Goal: Information Seeking & Learning: Learn about a topic

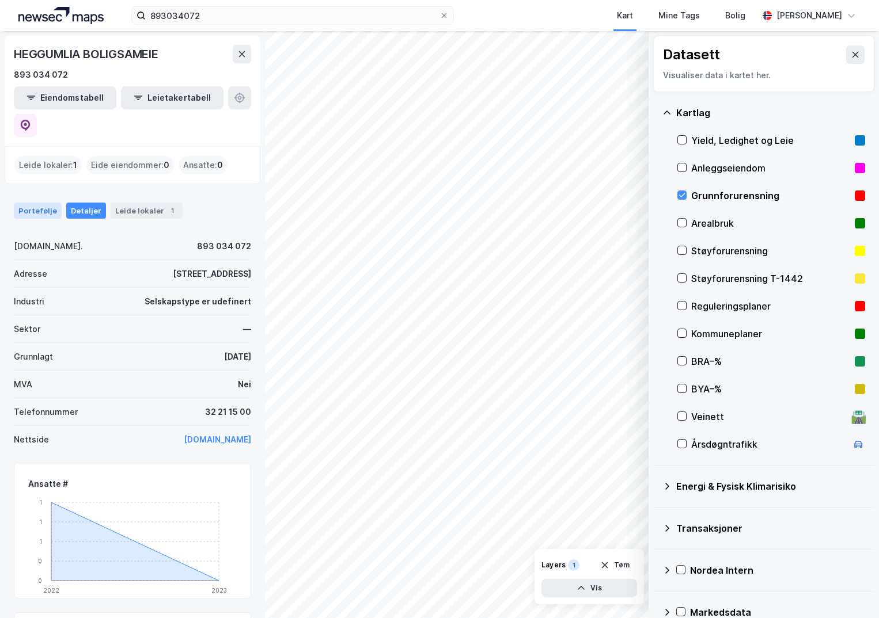
click at [25, 203] on div "Portefølje" at bounding box center [38, 211] width 48 height 16
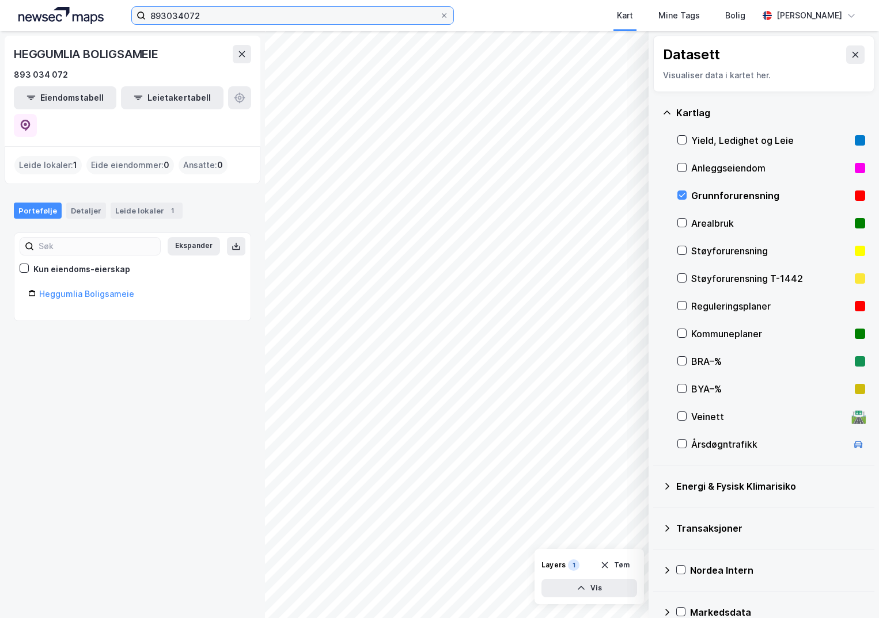
click at [206, 14] on input "893034072" at bounding box center [293, 15] width 294 height 17
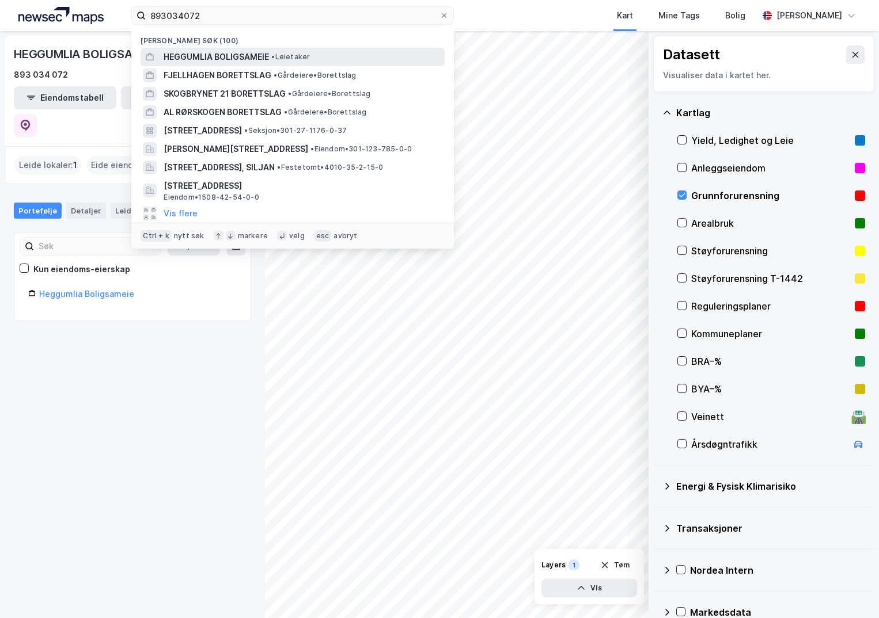
click at [201, 56] on span "HEGGUMLIA BOLIGSAMEIE" at bounding box center [215, 57] width 105 height 14
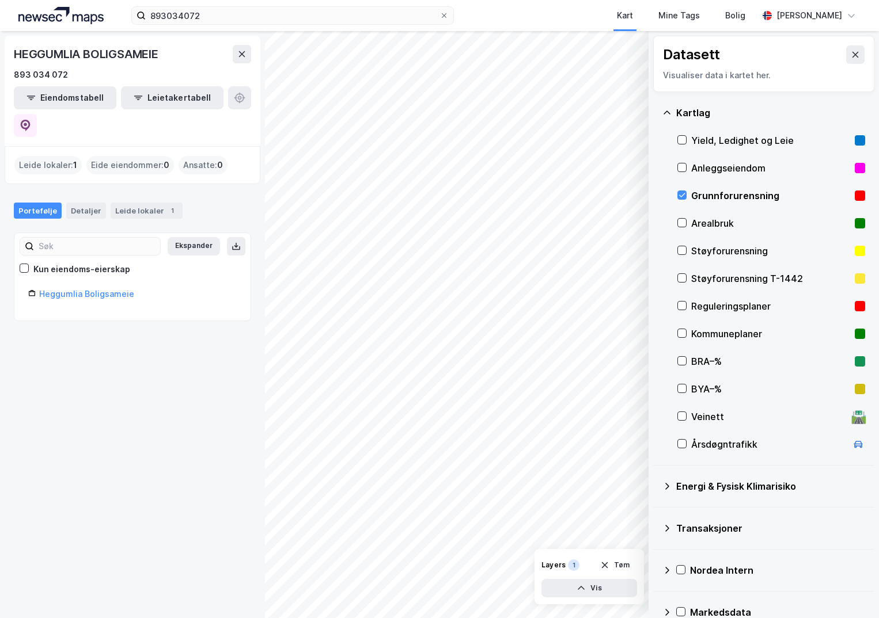
click at [666, 485] on icon at bounding box center [666, 486] width 9 height 9
click at [693, 514] on icon at bounding box center [695, 513] width 8 height 8
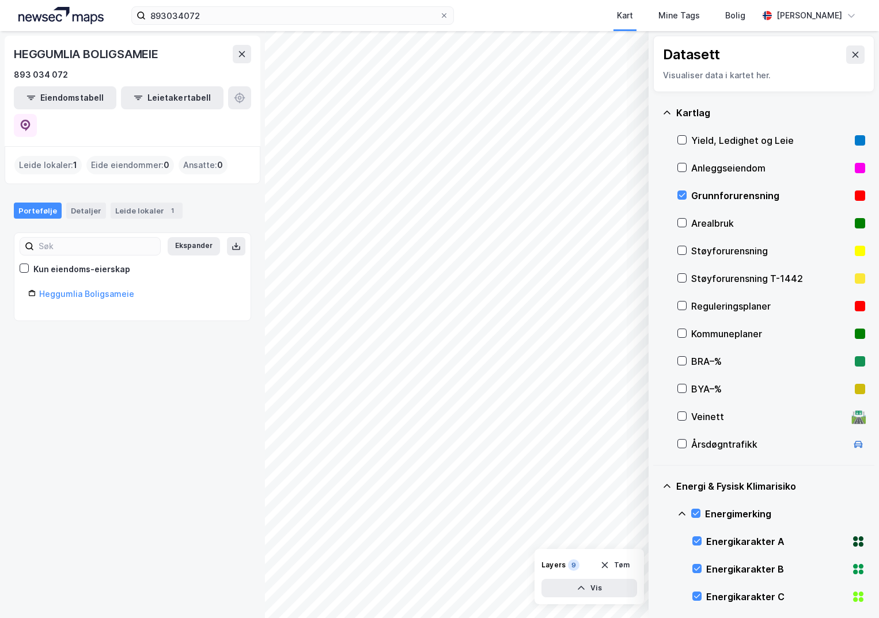
click at [682, 514] on icon at bounding box center [681, 513] width 9 height 9
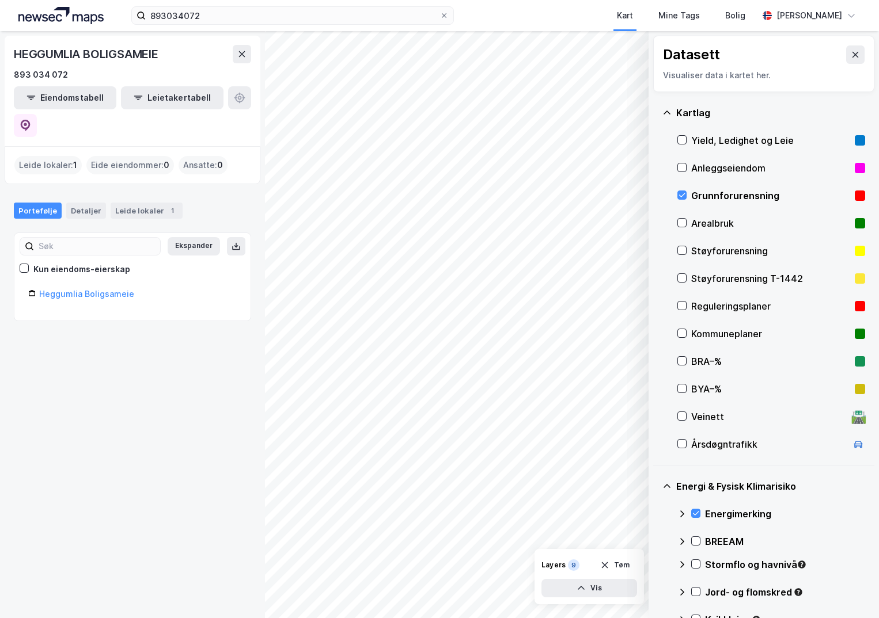
scroll to position [173, 0]
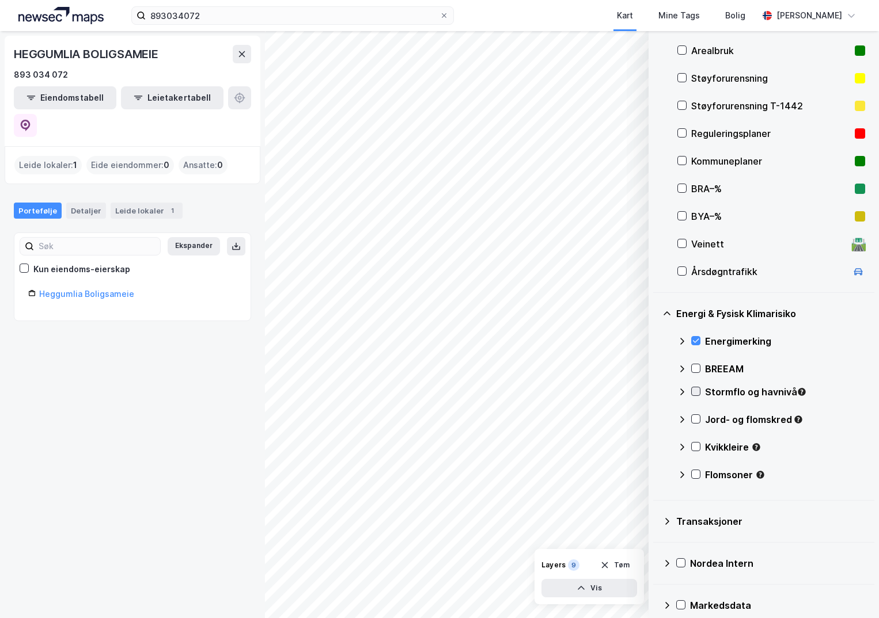
click at [691, 390] on icon at bounding box center [695, 391] width 8 height 8
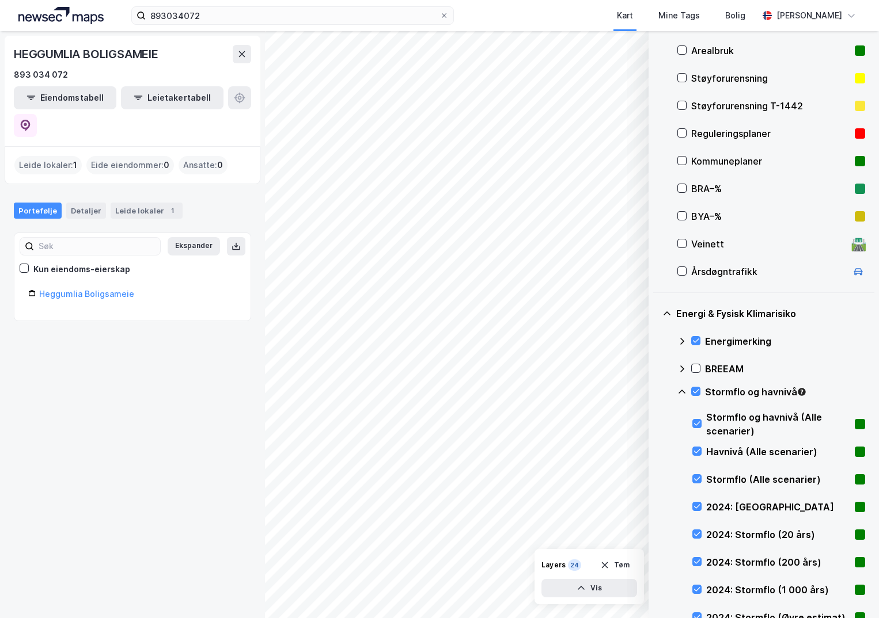
click at [682, 393] on icon at bounding box center [681, 391] width 9 height 9
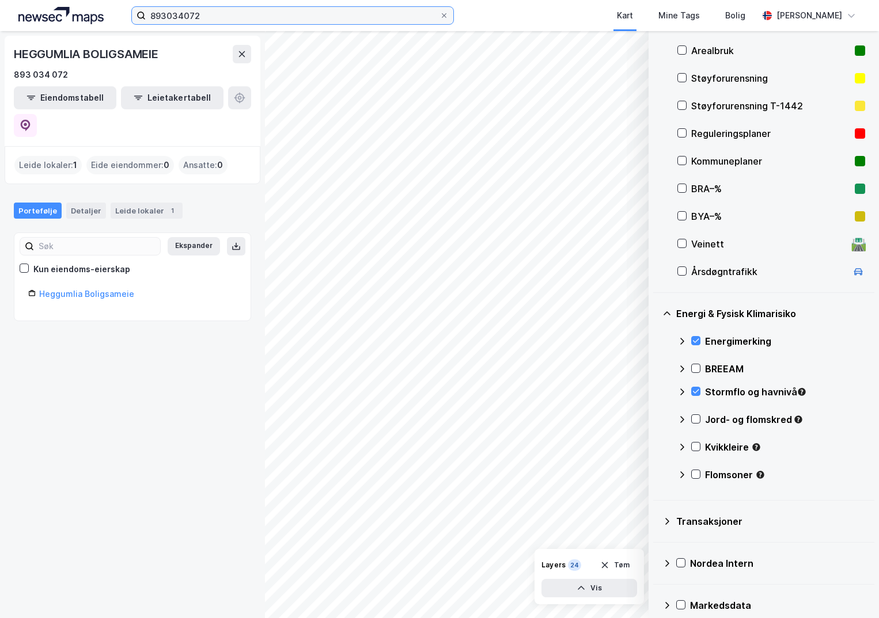
click at [127, 13] on div "893034072 Kart Mine Tags Bolig Ingeborg Wetting" at bounding box center [439, 15] width 879 height 31
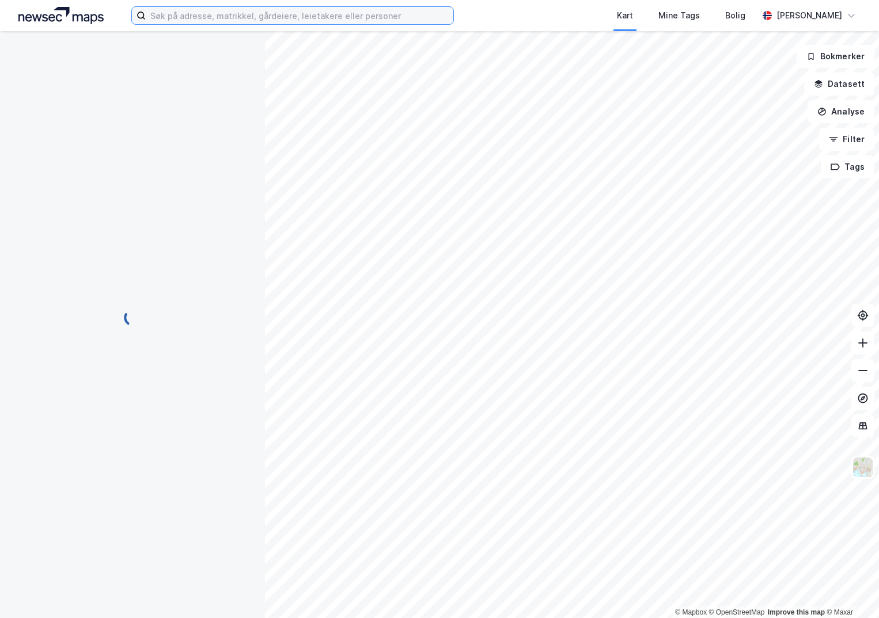
click at [162, 14] on input at bounding box center [299, 15] width 307 height 17
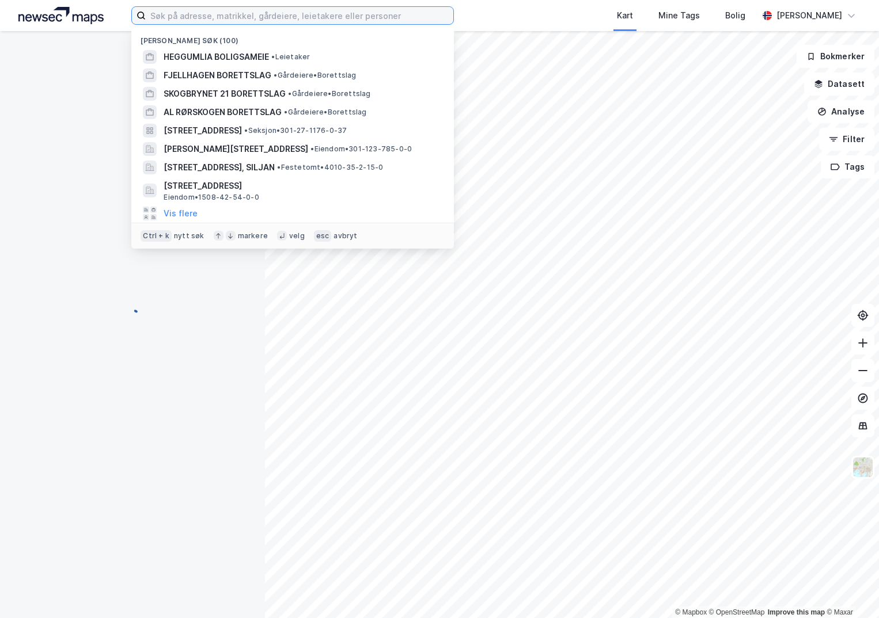
paste input "893034072"
type input "893034072"
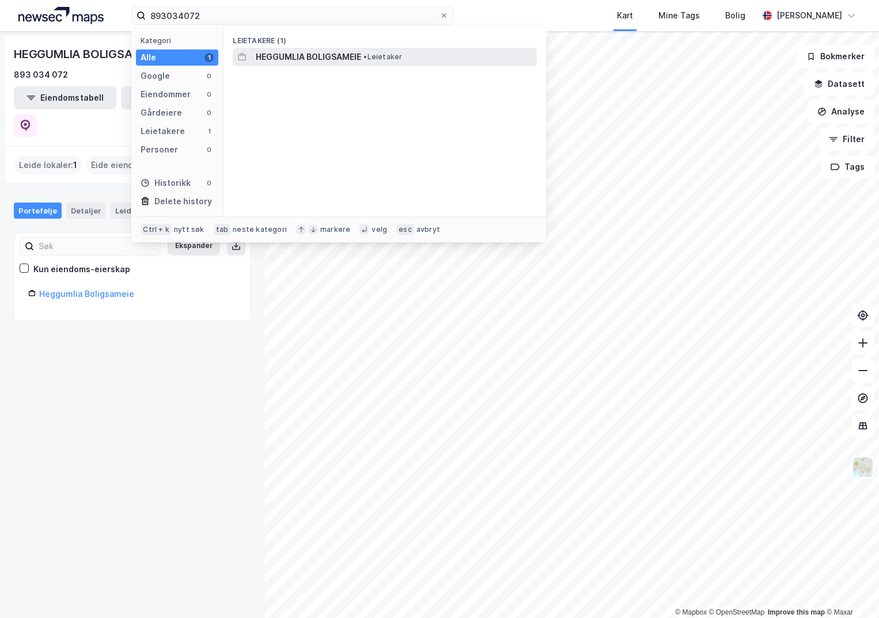
click at [297, 60] on span "HEGGUMLIA BOLIGSAMEIE" at bounding box center [308, 57] width 105 height 14
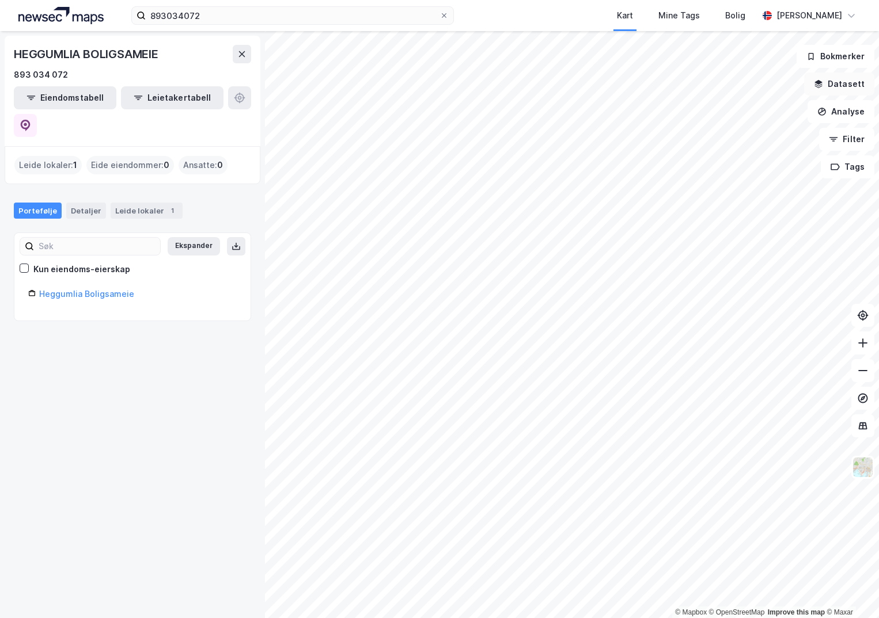
click at [849, 89] on button "Datasett" at bounding box center [839, 84] width 70 height 23
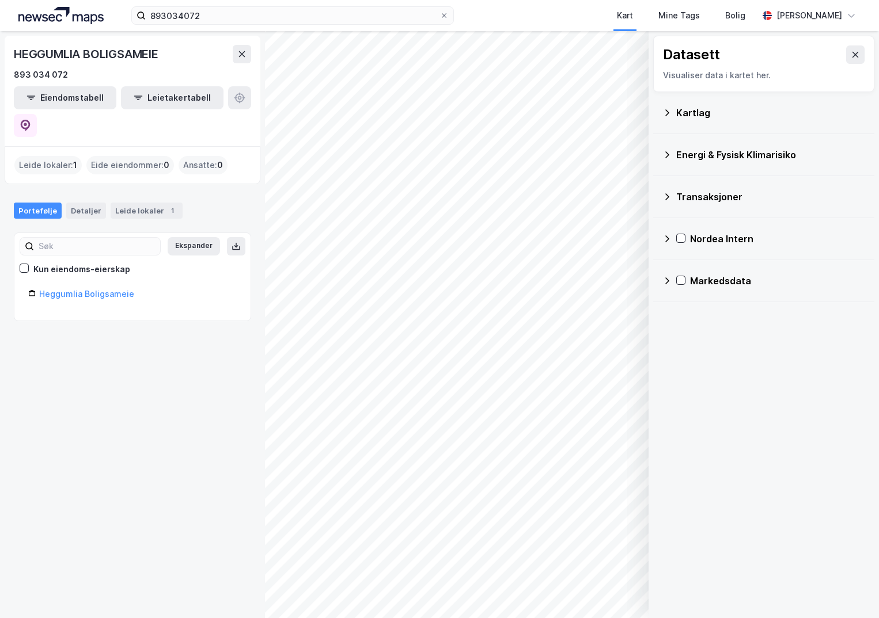
click at [672, 110] on div "Kartlag" at bounding box center [763, 113] width 203 height 28
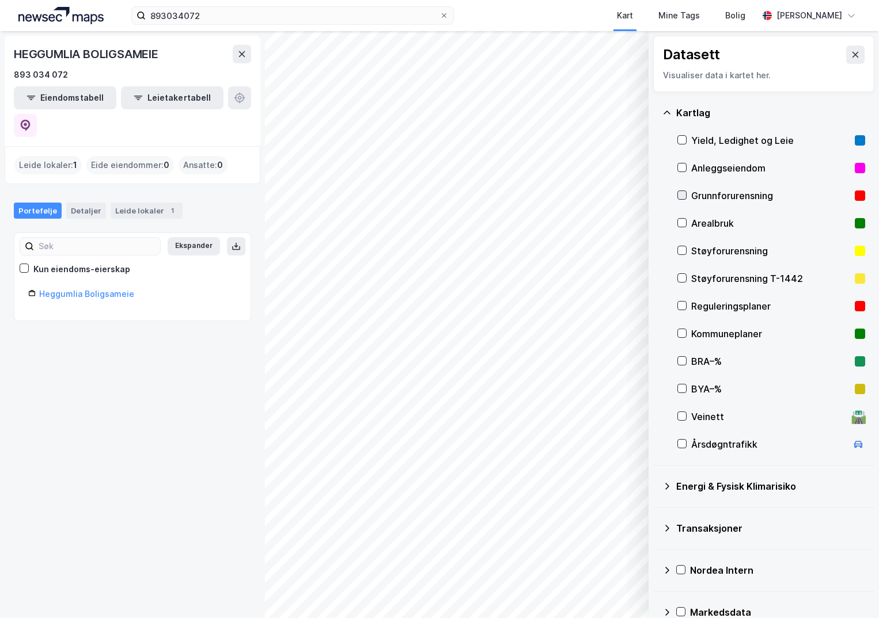
click at [682, 193] on icon at bounding box center [682, 195] width 8 height 8
click at [669, 485] on icon at bounding box center [666, 486] width 9 height 9
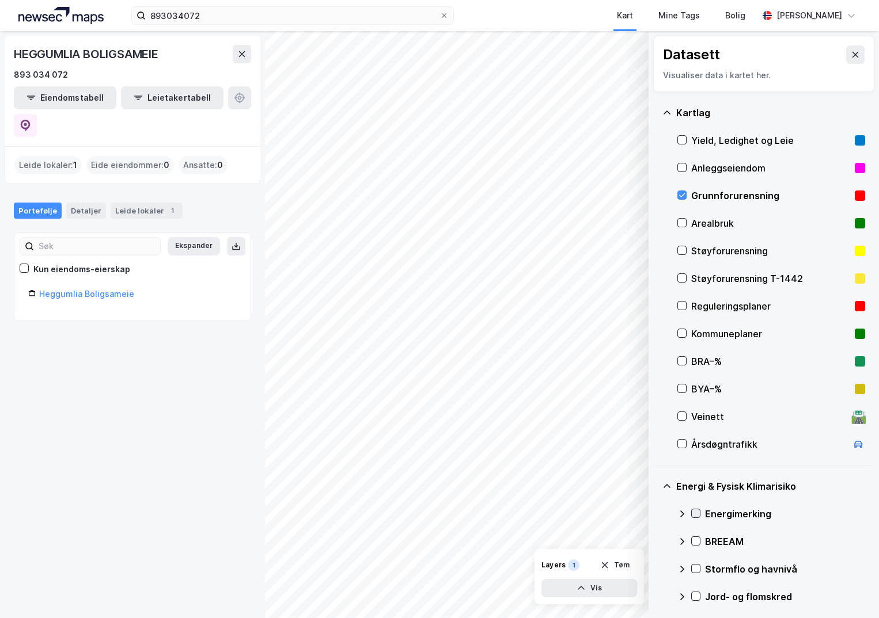
click at [698, 516] on icon at bounding box center [695, 513] width 8 height 8
click at [684, 514] on icon at bounding box center [681, 514] width 7 height 4
click at [695, 560] on icon at bounding box center [695, 564] width 8 height 8
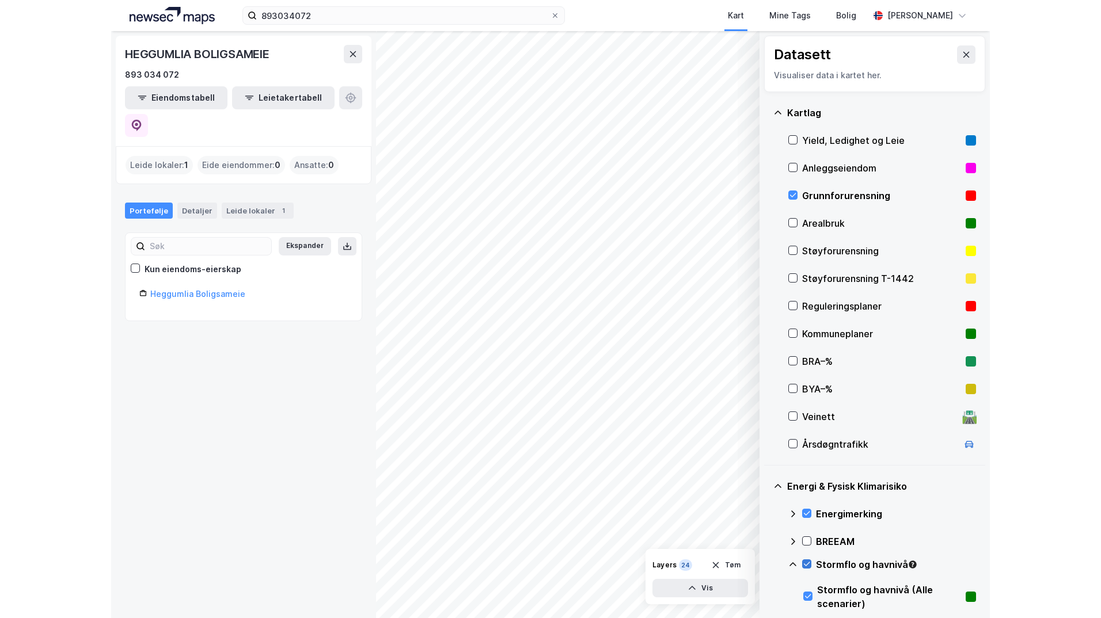
scroll to position [115, 0]
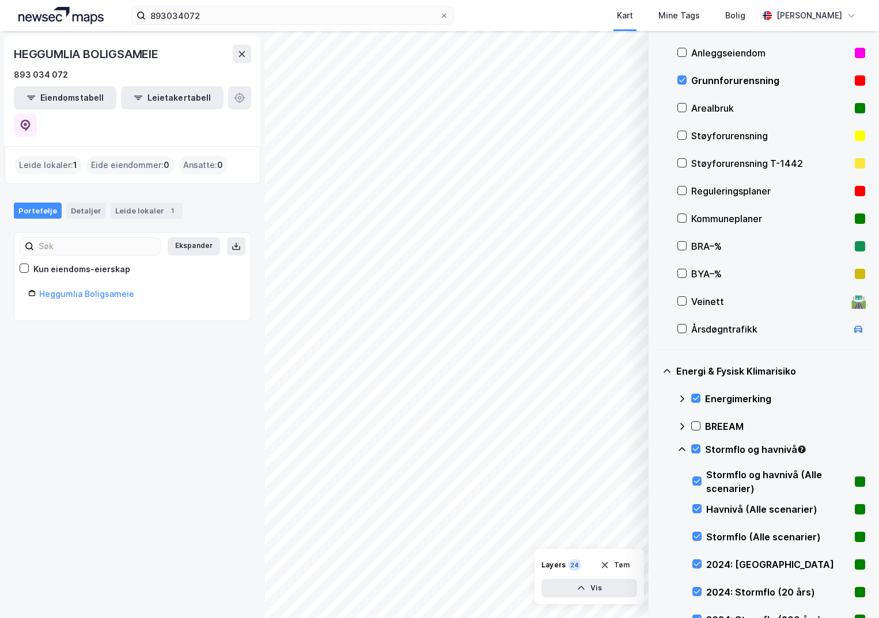
click at [683, 450] on icon at bounding box center [681, 449] width 9 height 9
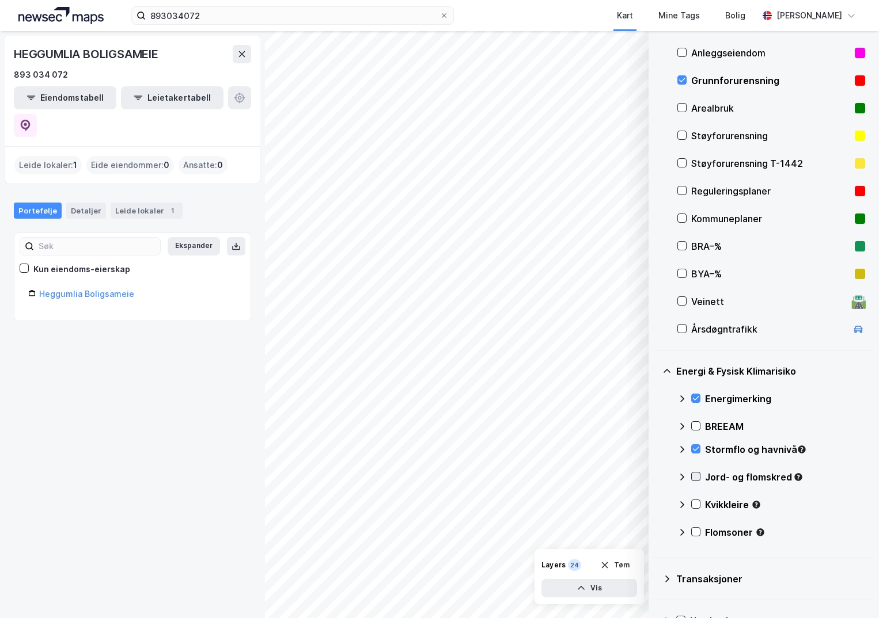
click at [697, 477] on icon at bounding box center [695, 477] width 8 height 8
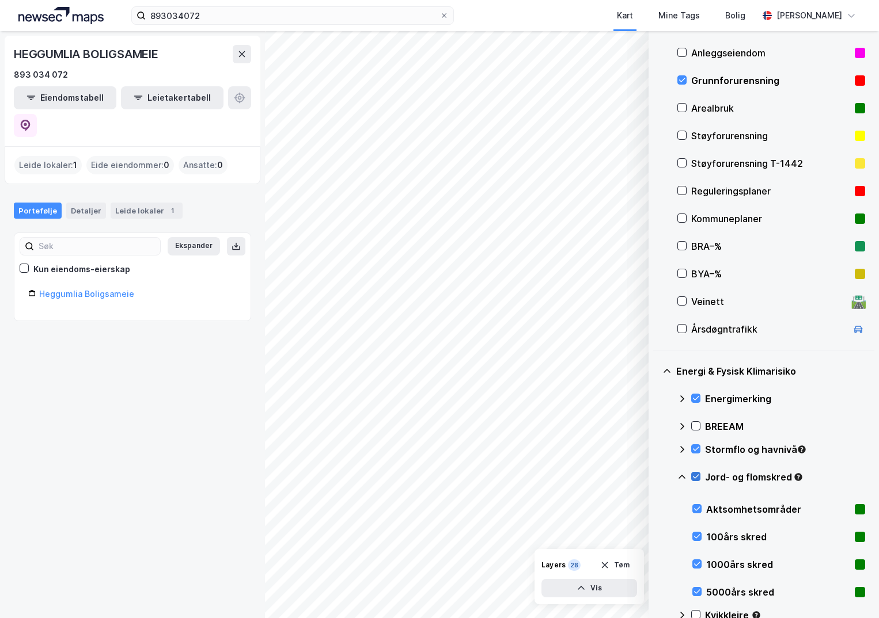
click at [682, 477] on icon at bounding box center [681, 477] width 9 height 9
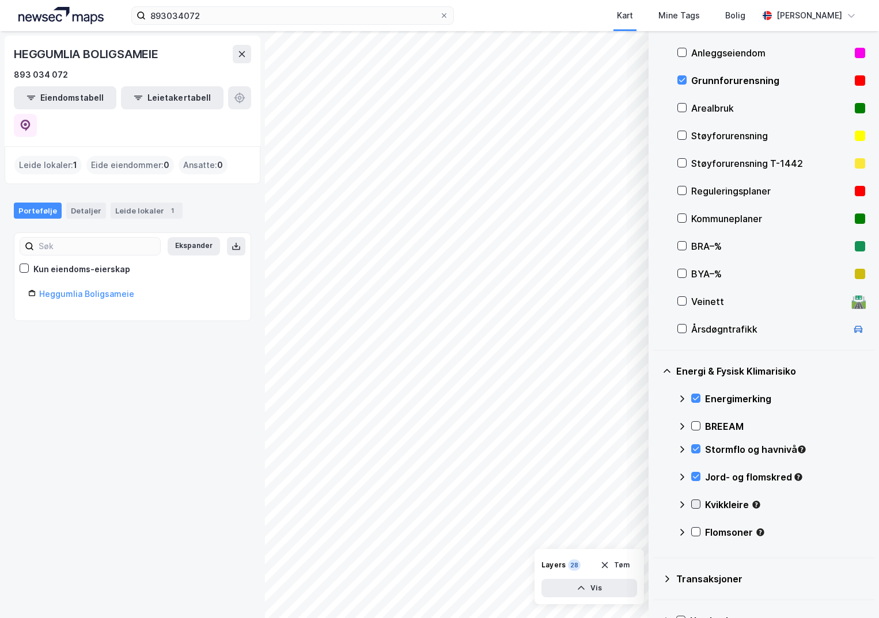
click at [696, 504] on icon at bounding box center [695, 504] width 8 height 8
click at [680, 504] on icon at bounding box center [681, 505] width 7 height 4
click at [693, 530] on icon at bounding box center [695, 532] width 8 height 8
click at [682, 533] on icon at bounding box center [681, 532] width 9 height 9
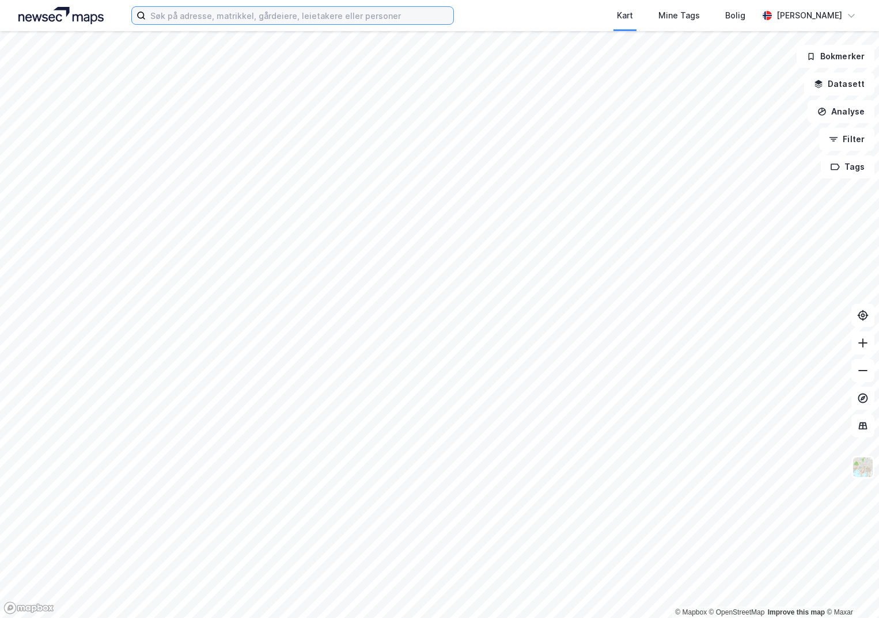
click at [227, 14] on input at bounding box center [299, 15] width 307 height 17
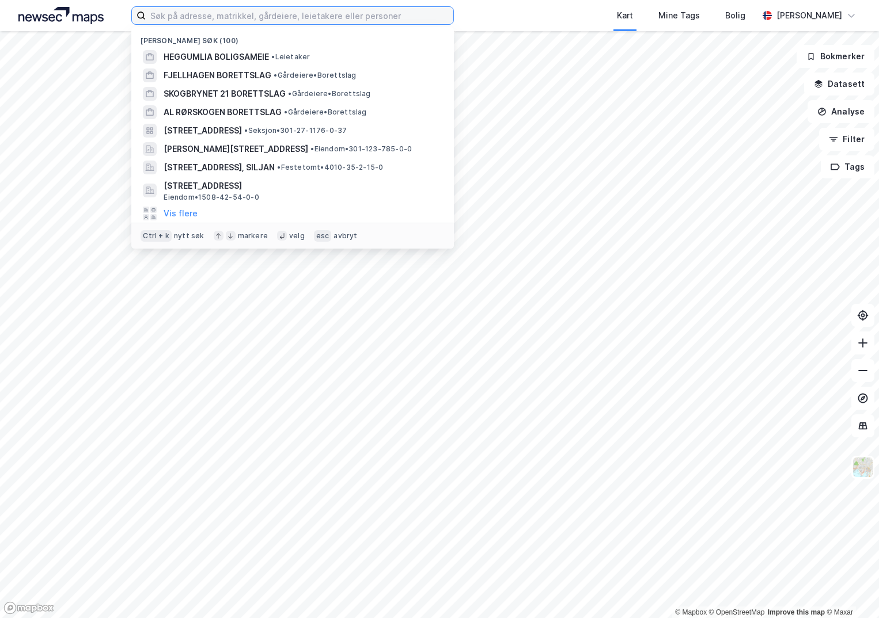
paste input "893034072"
type input "893034072"
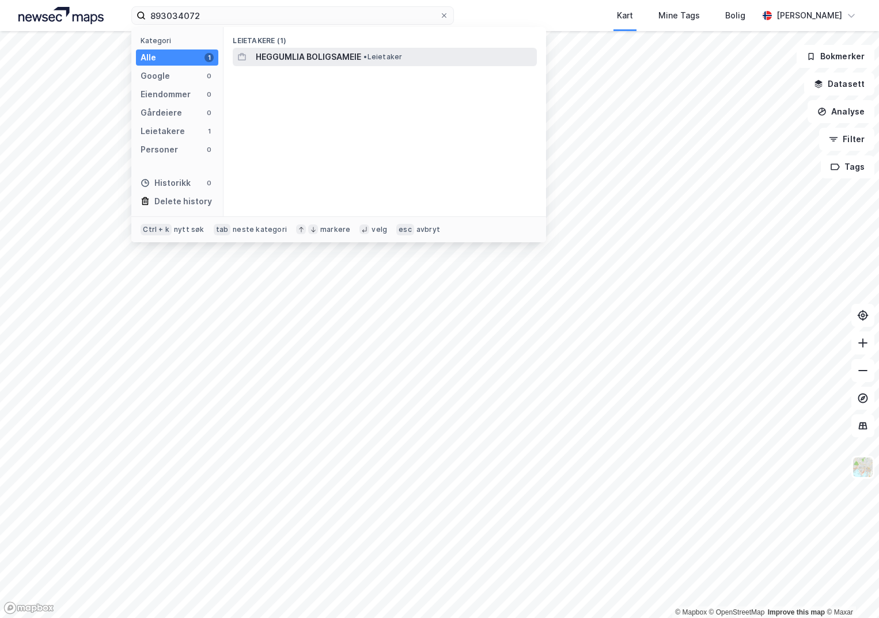
click at [310, 60] on span "HEGGUMLIA BOLIGSAMEIE" at bounding box center [308, 57] width 105 height 14
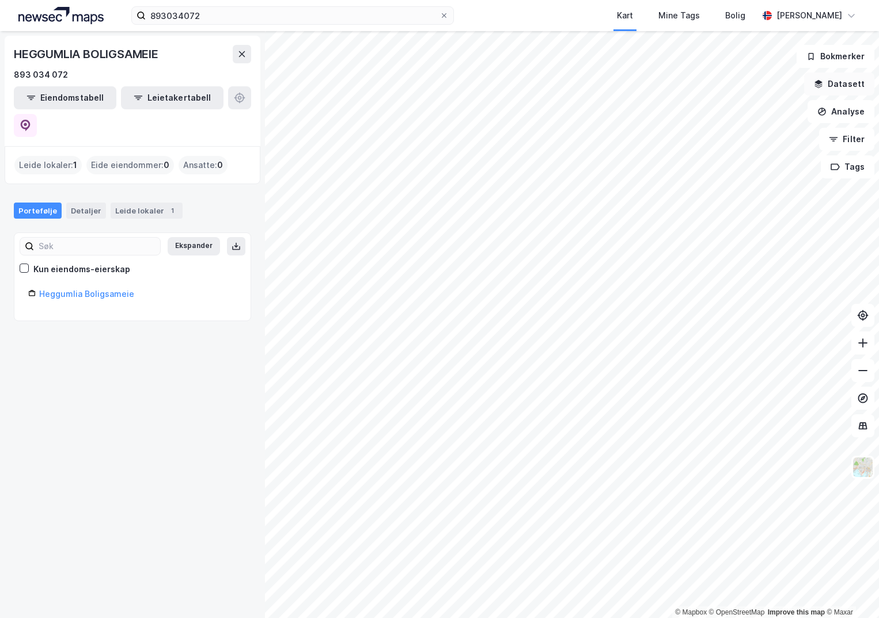
click at [830, 87] on button "Datasett" at bounding box center [839, 84] width 70 height 23
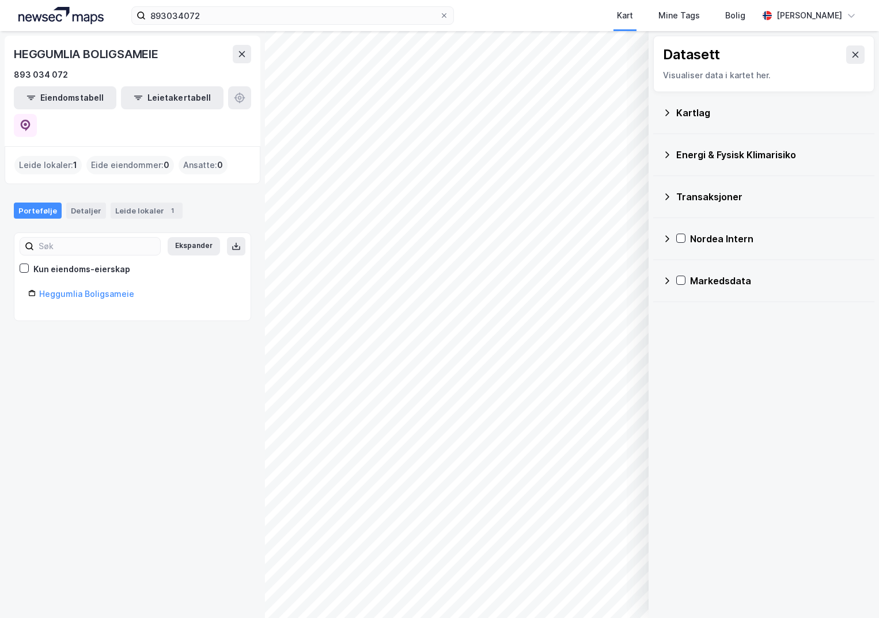
click at [667, 154] on icon at bounding box center [666, 154] width 9 height 9
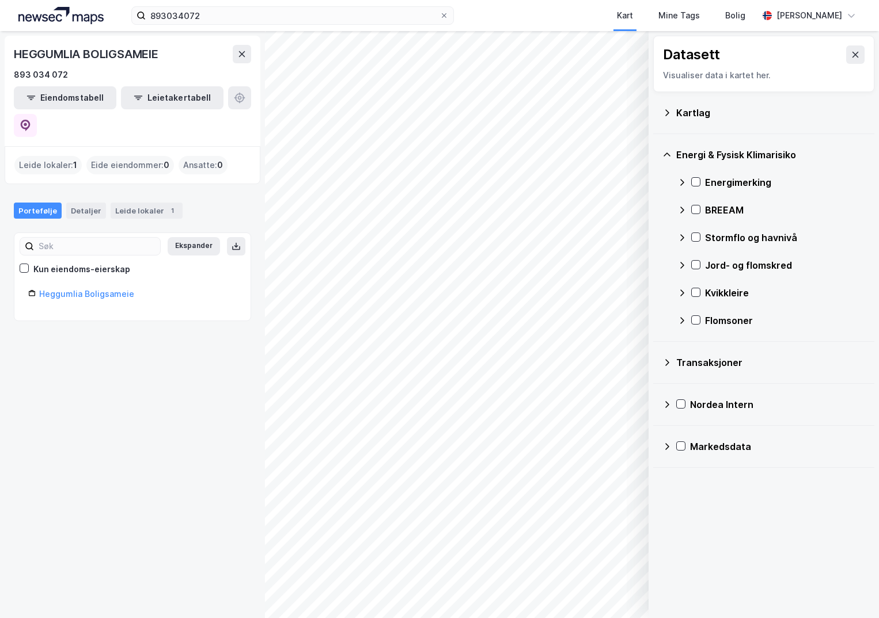
click at [666, 108] on icon at bounding box center [666, 112] width 9 height 9
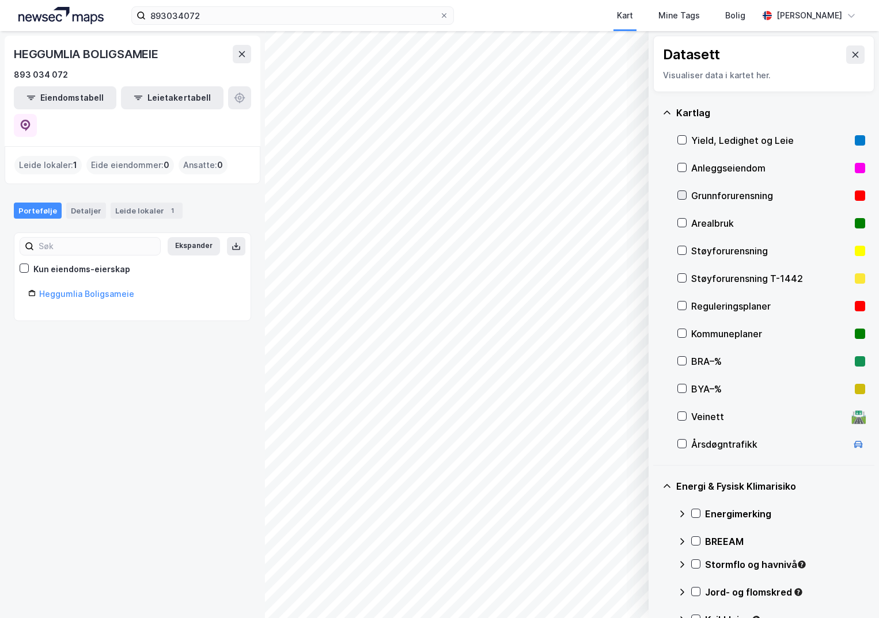
click at [679, 193] on icon at bounding box center [682, 195] width 8 height 8
click at [696, 514] on icon at bounding box center [696, 514] width 6 height 4
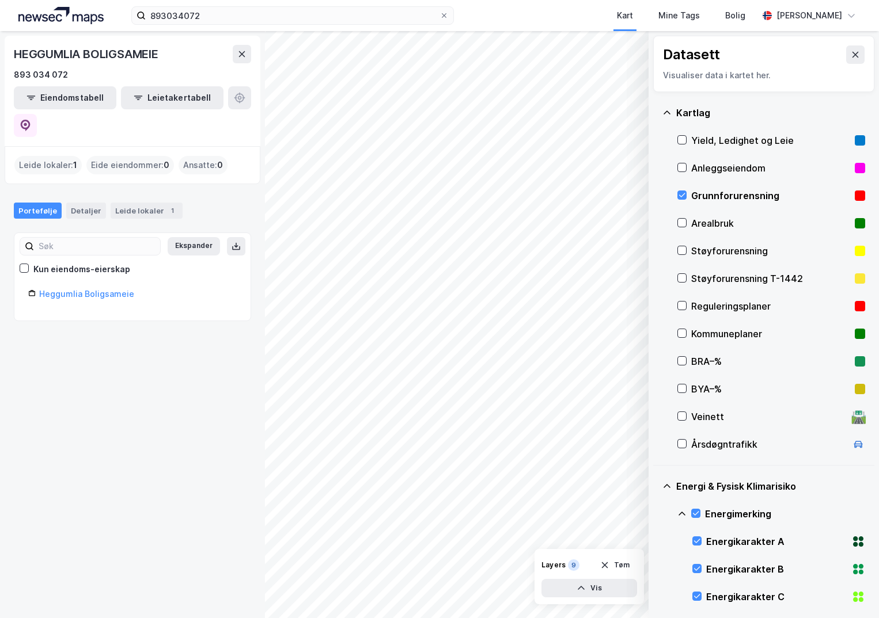
click at [680, 514] on icon at bounding box center [681, 514] width 7 height 4
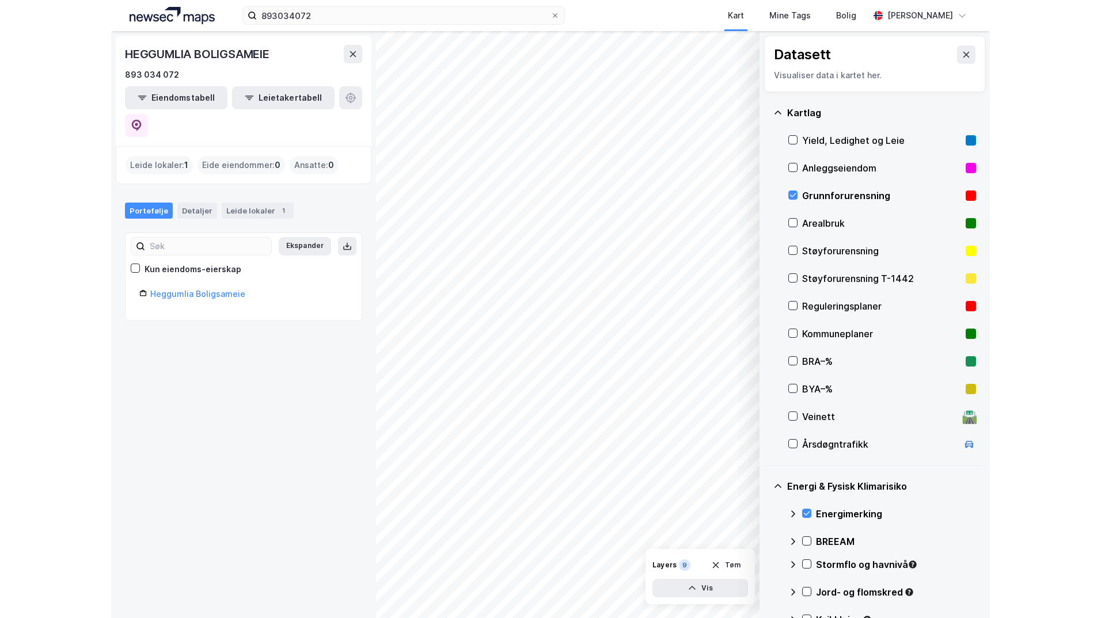
scroll to position [173, 0]
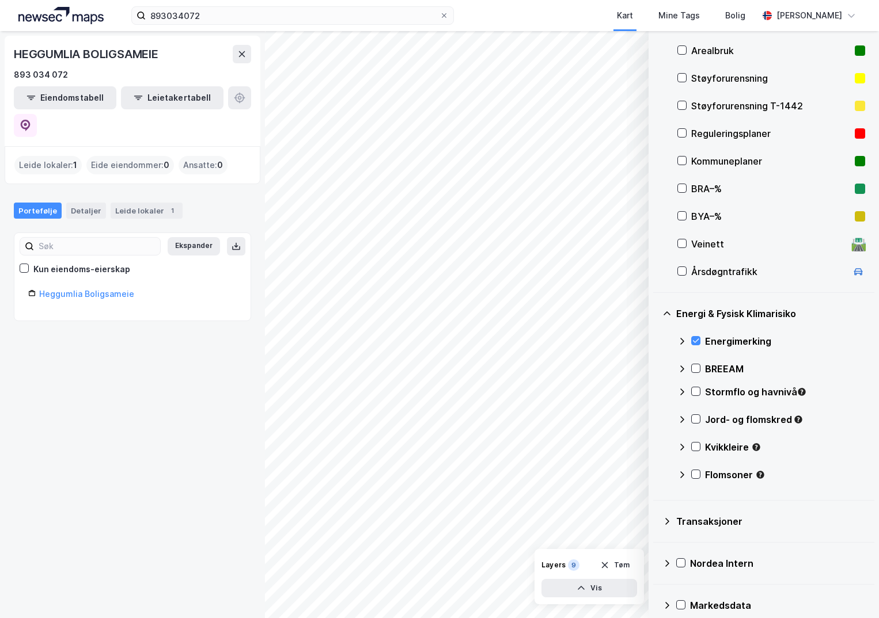
click at [693, 392] on icon at bounding box center [696, 392] width 6 height 4
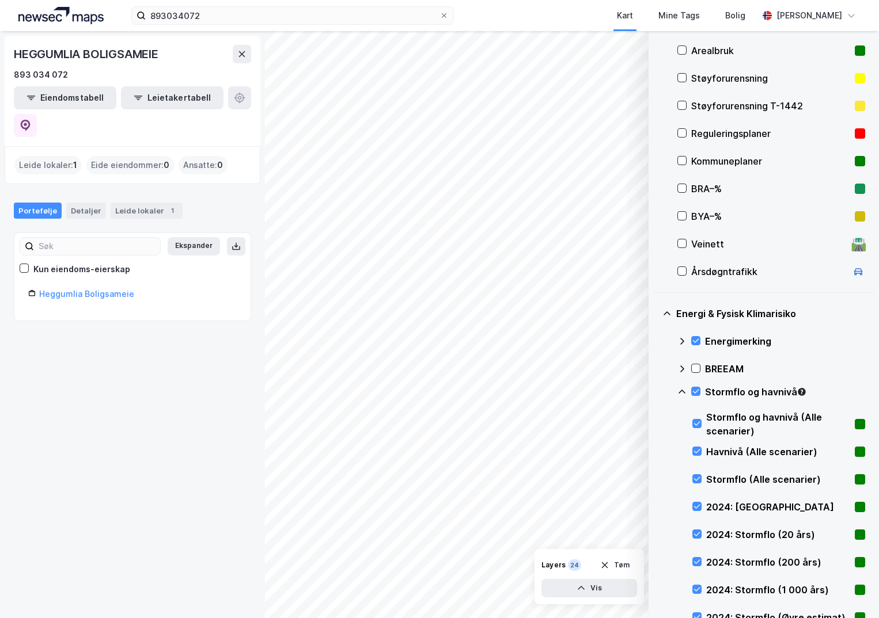
click at [682, 392] on icon at bounding box center [681, 391] width 9 height 9
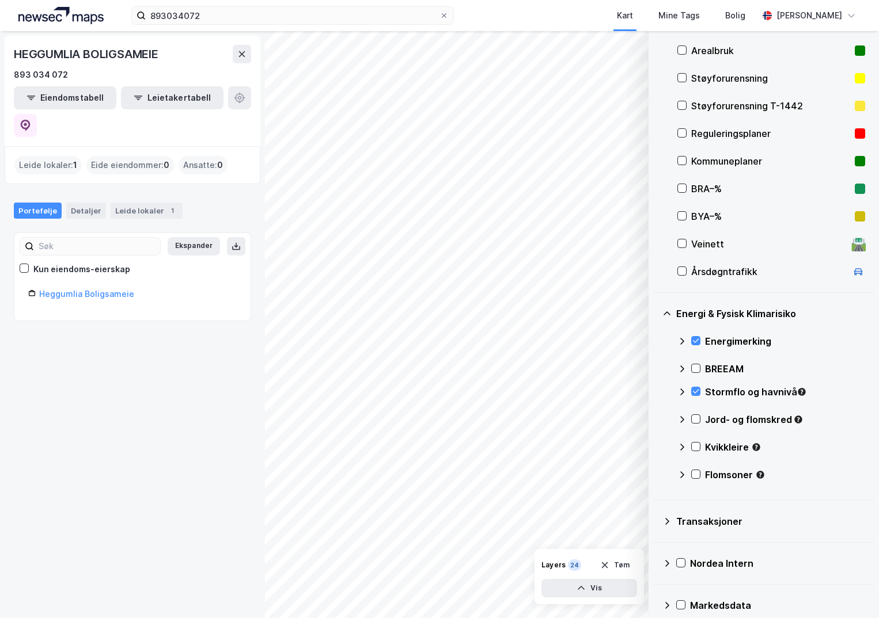
click at [695, 423] on icon at bounding box center [695, 419] width 8 height 8
click at [694, 452] on div at bounding box center [695, 447] width 9 height 10
click at [697, 471] on icon at bounding box center [695, 474] width 8 height 8
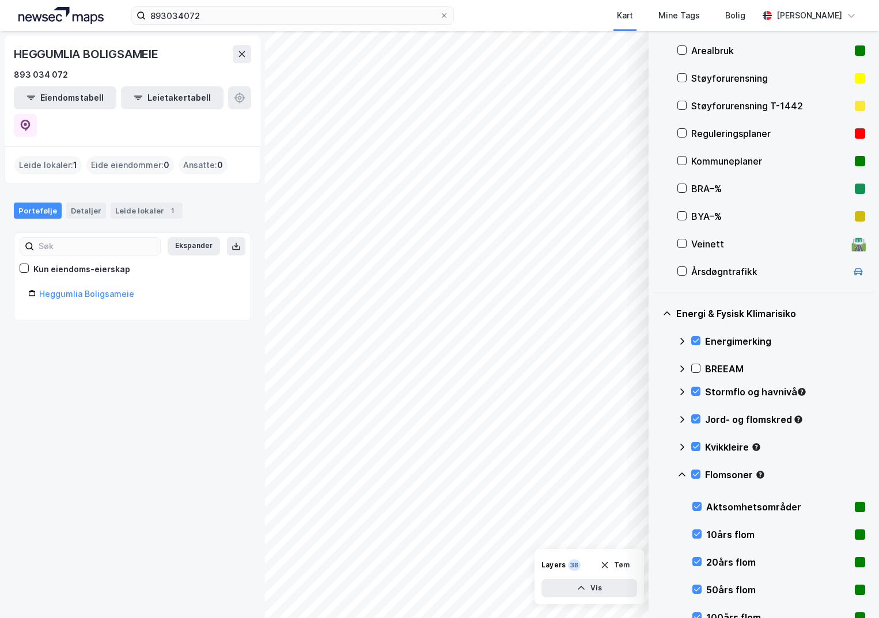
click at [682, 476] on icon at bounding box center [681, 474] width 9 height 9
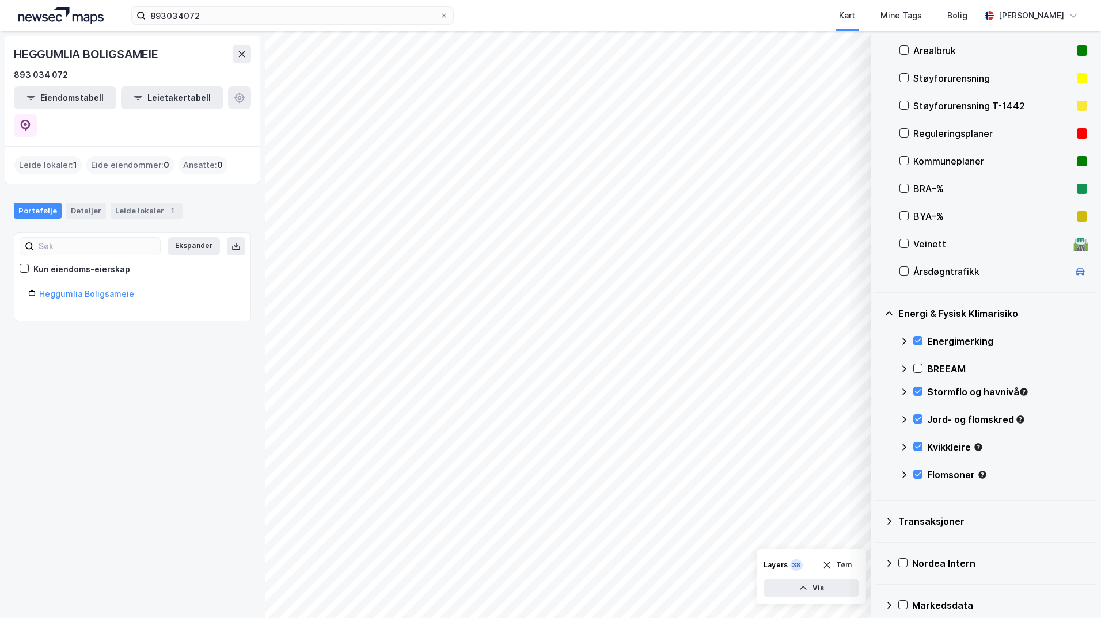
scroll to position [58, 0]
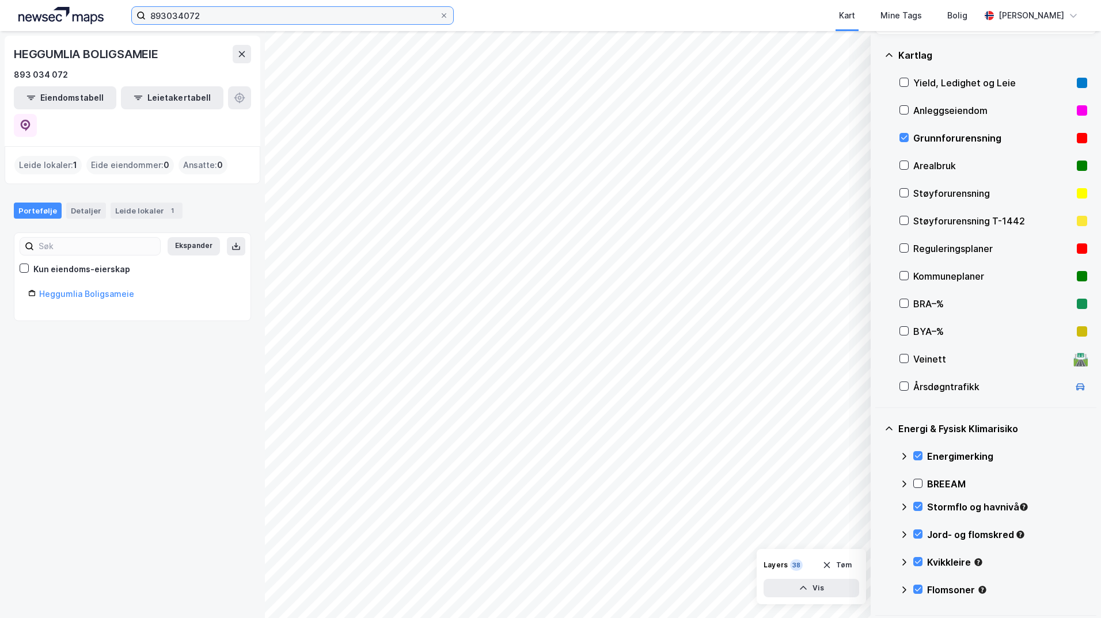
click at [203, 16] on input "893034072" at bounding box center [293, 15] width 294 height 17
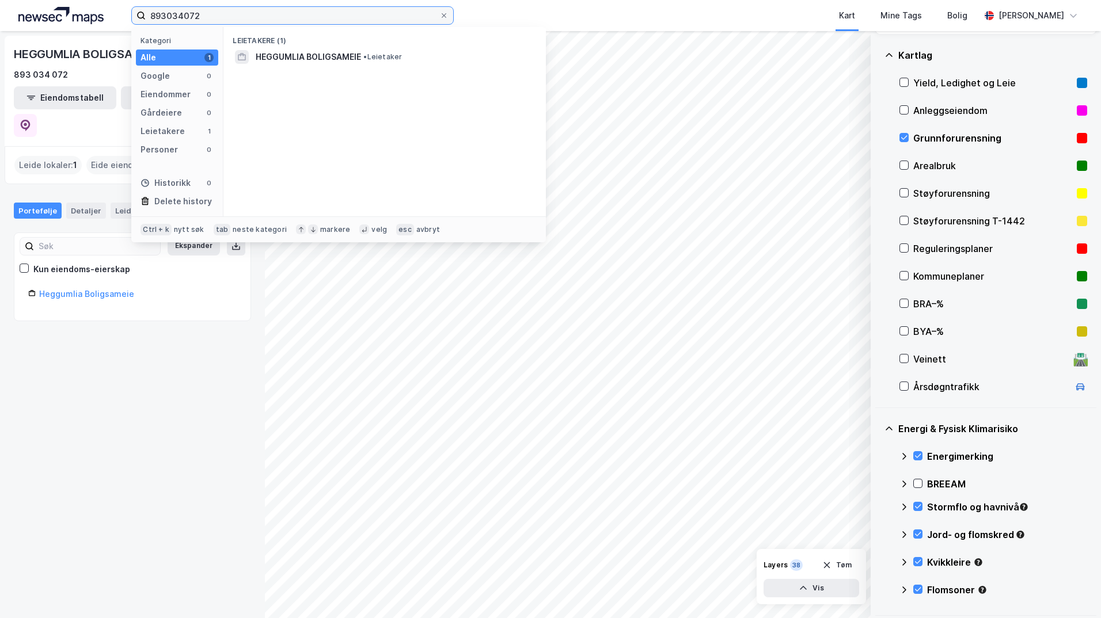
click at [134, 17] on label "893034072" at bounding box center [292, 15] width 322 height 18
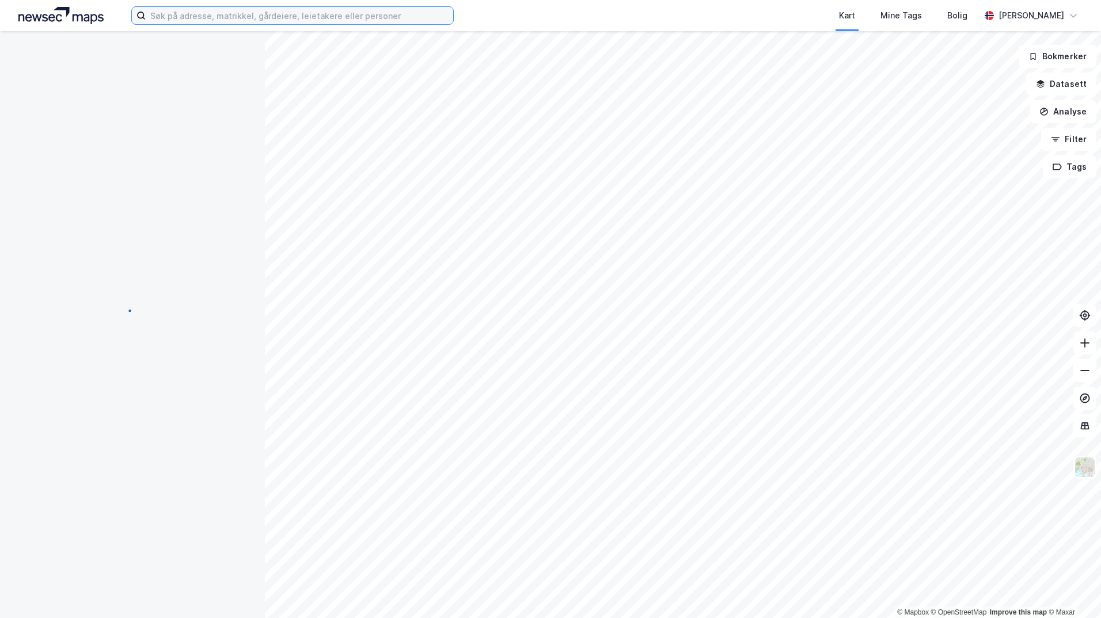
click at [198, 16] on input at bounding box center [299, 15] width 307 height 17
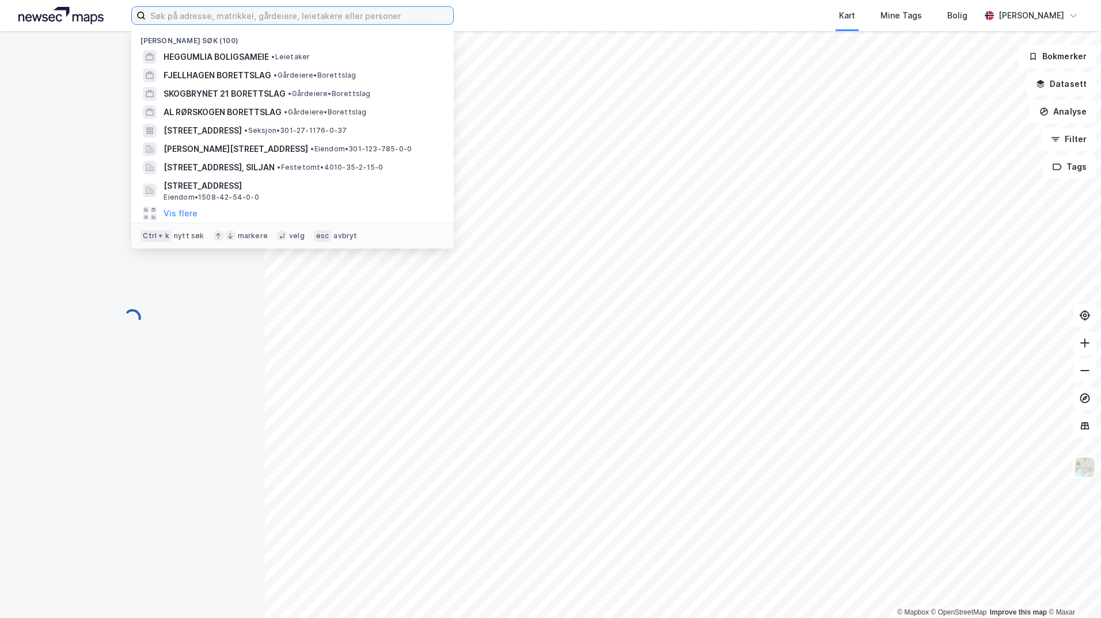
paste input "[STREET_ADDRESS],"
type input "[STREET_ADDRESS],"
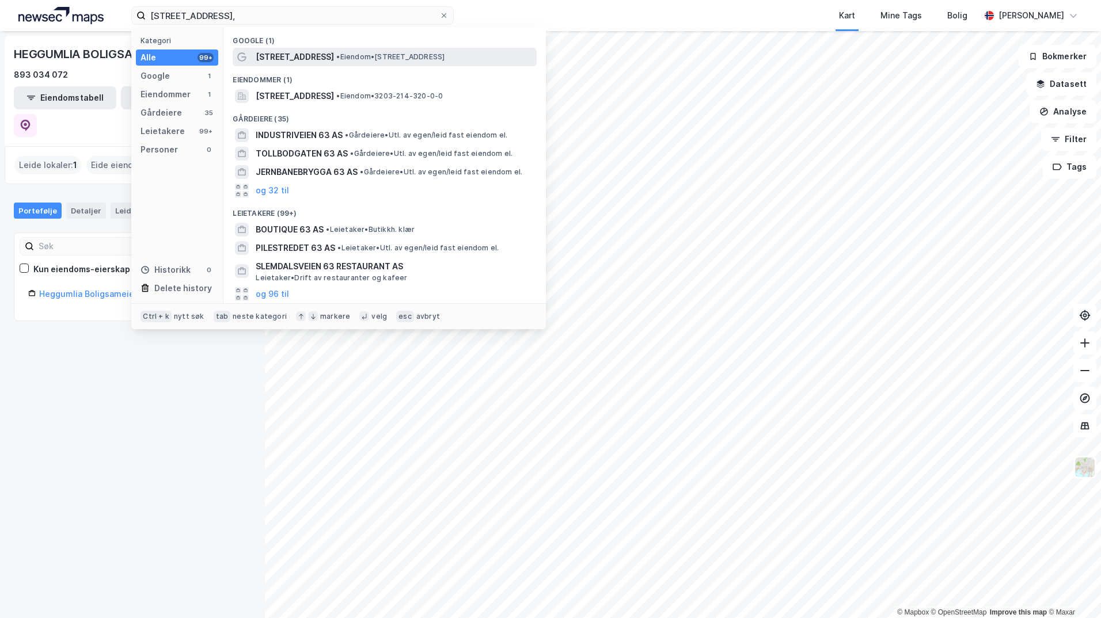
click at [279, 55] on span "[STREET_ADDRESS]" at bounding box center [295, 57] width 78 height 14
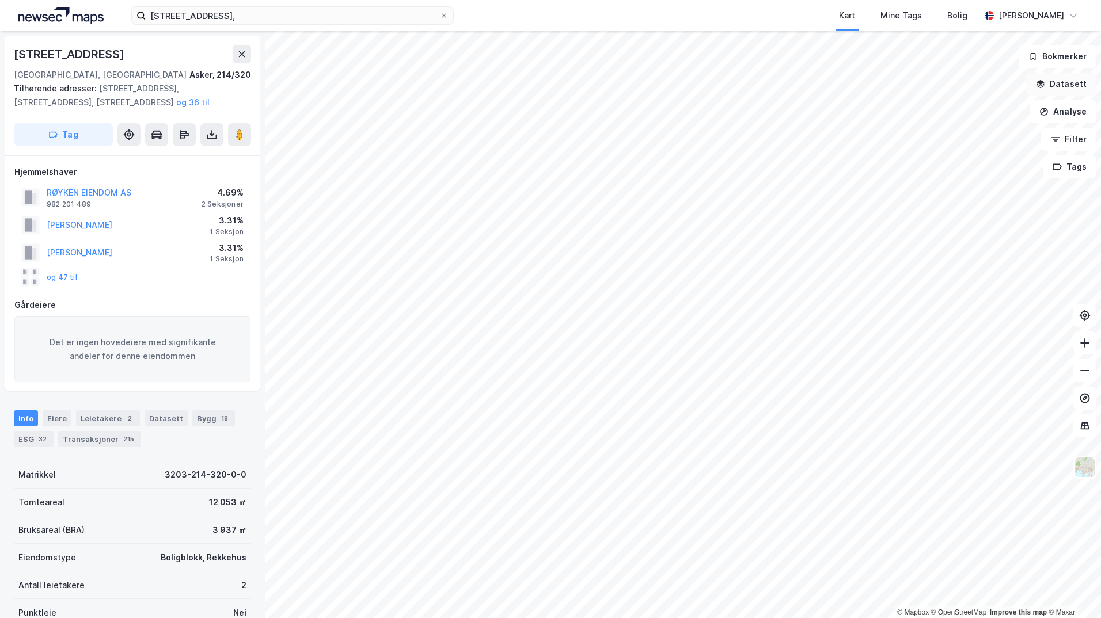
click at [1053, 82] on button "Datasett" at bounding box center [1061, 84] width 70 height 23
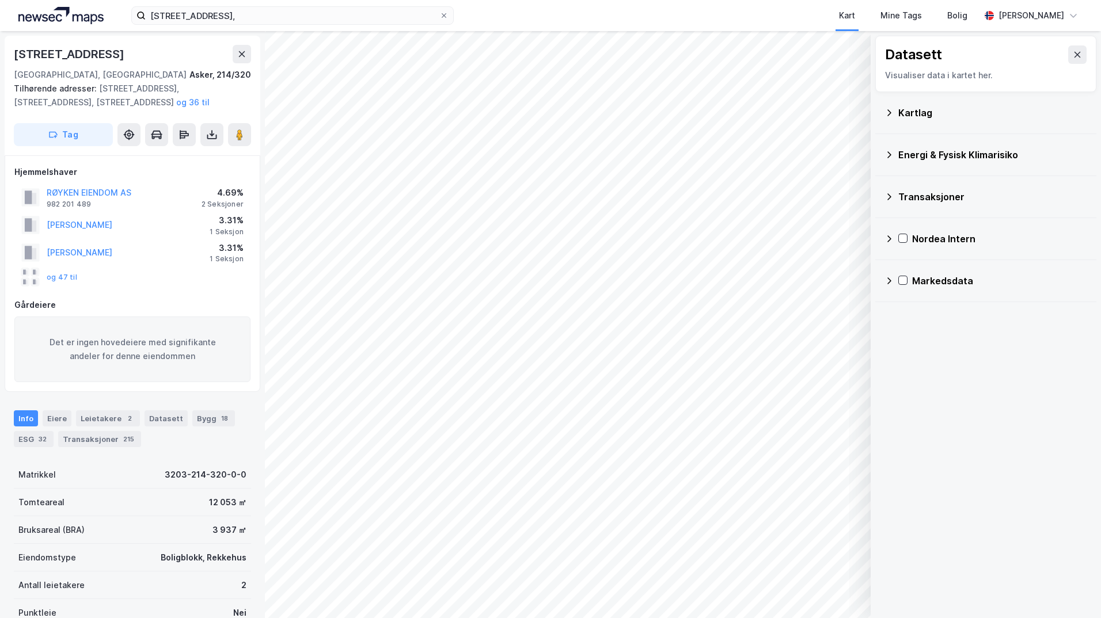
click at [891, 108] on icon at bounding box center [888, 112] width 9 height 9
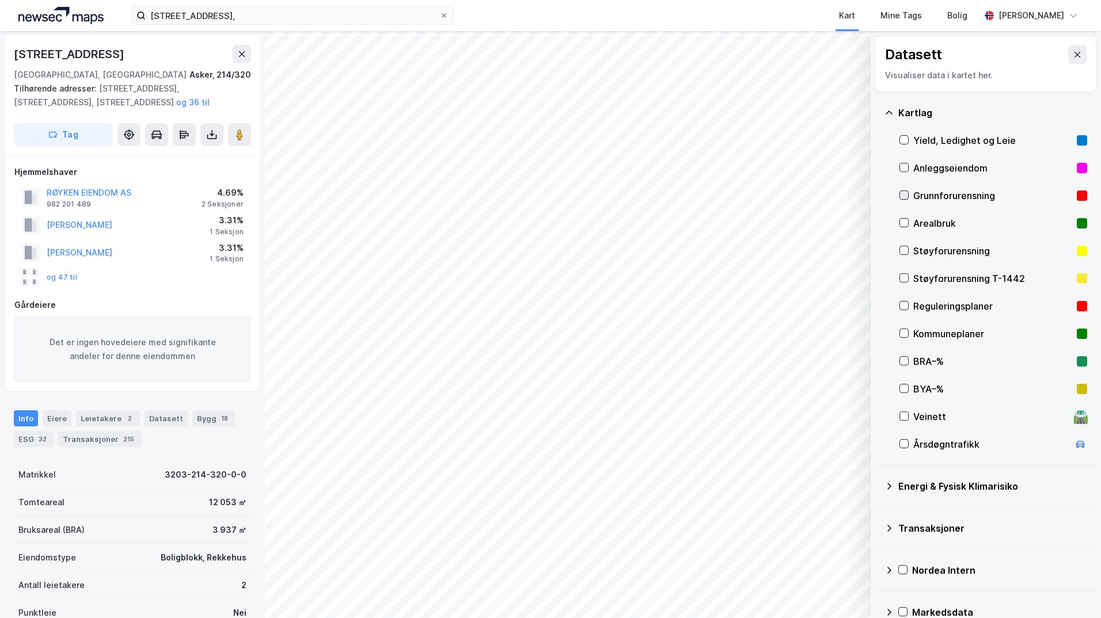
click at [903, 192] on icon at bounding box center [904, 195] width 8 height 8
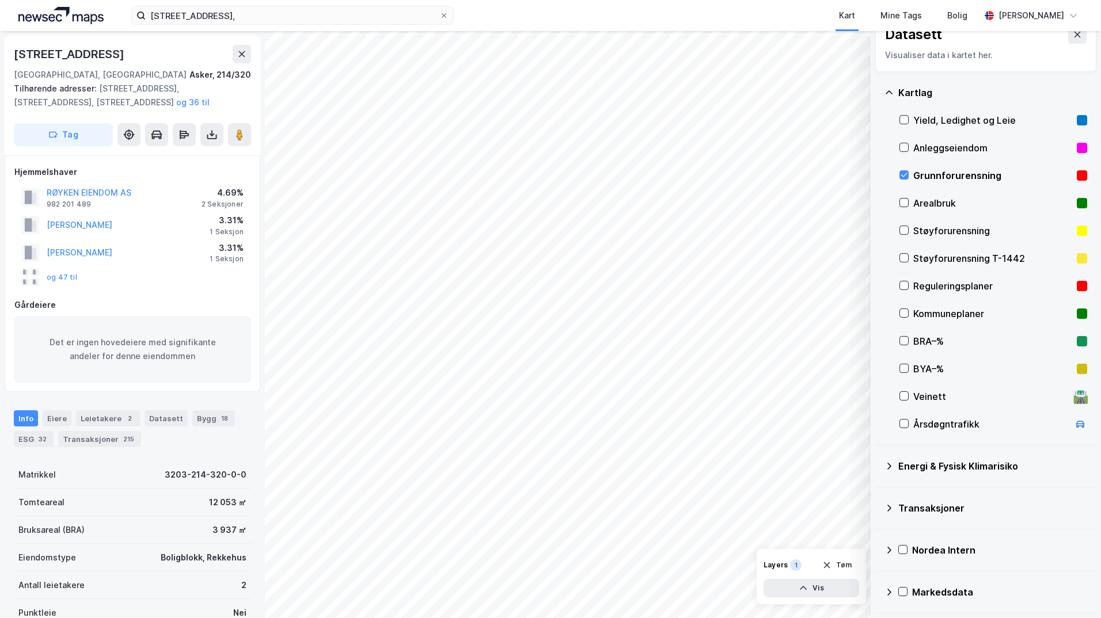
click at [892, 465] on icon at bounding box center [888, 466] width 9 height 9
click at [921, 493] on icon at bounding box center [918, 493] width 8 height 8
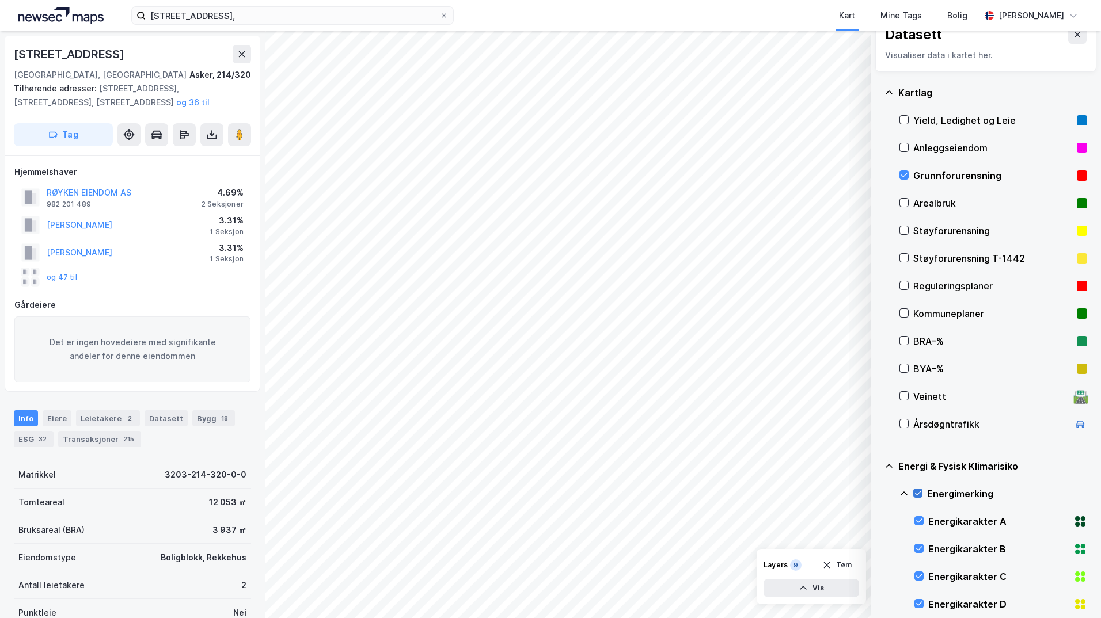
click at [903, 494] on icon at bounding box center [903, 493] width 9 height 9
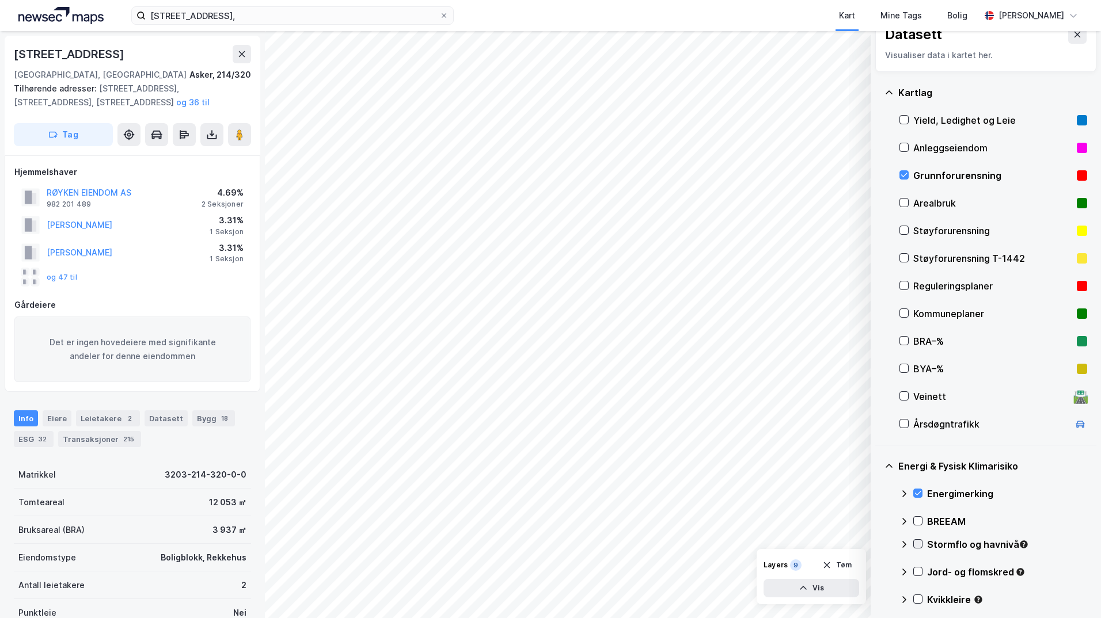
click at [918, 543] on icon at bounding box center [918, 544] width 8 height 8
click at [905, 543] on icon at bounding box center [903, 544] width 9 height 9
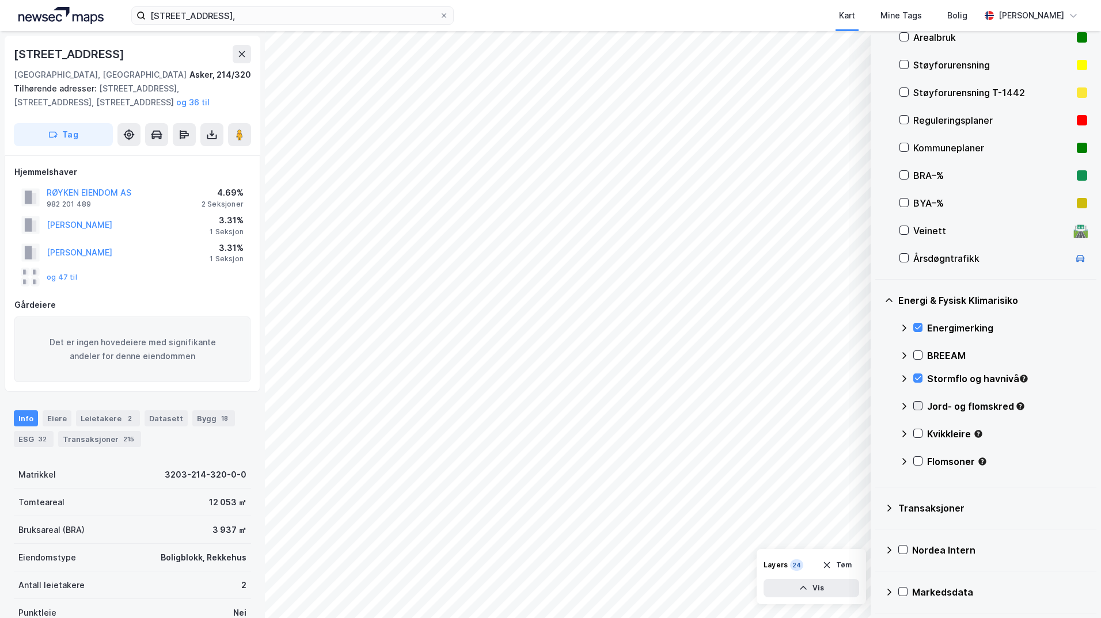
click at [916, 405] on icon at bounding box center [918, 406] width 8 height 8
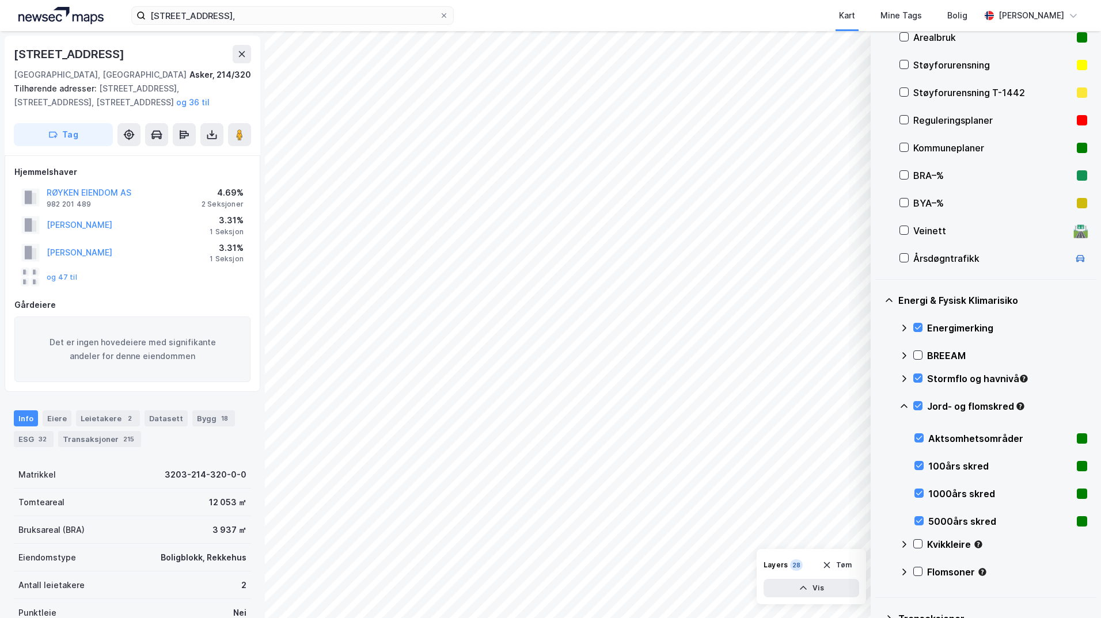
click at [904, 407] on icon at bounding box center [903, 406] width 9 height 9
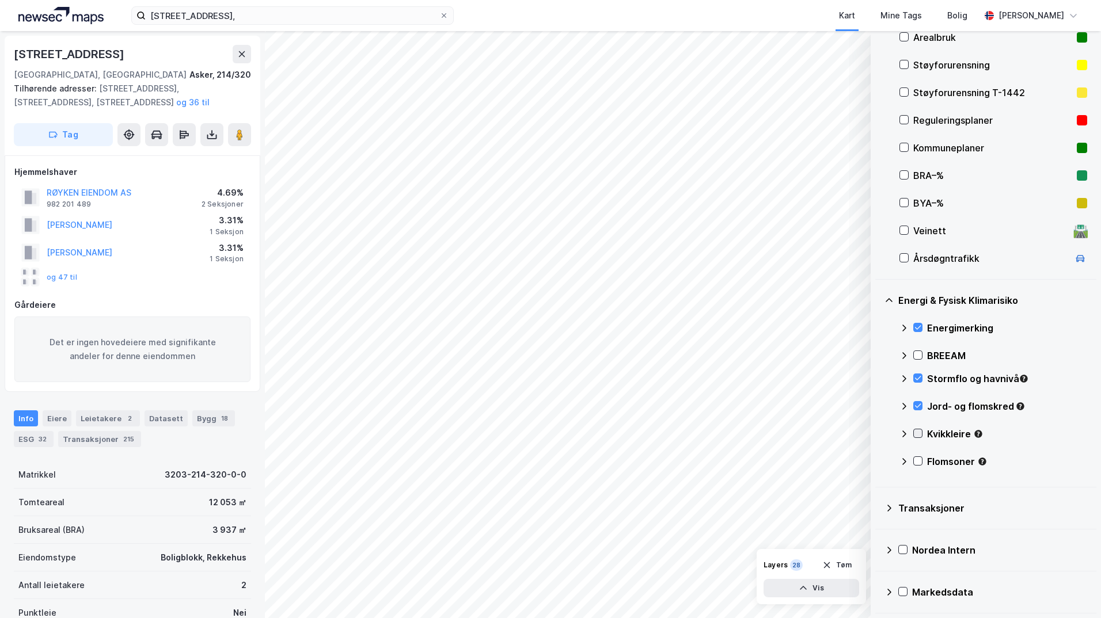
click at [918, 430] on icon at bounding box center [918, 433] width 8 height 8
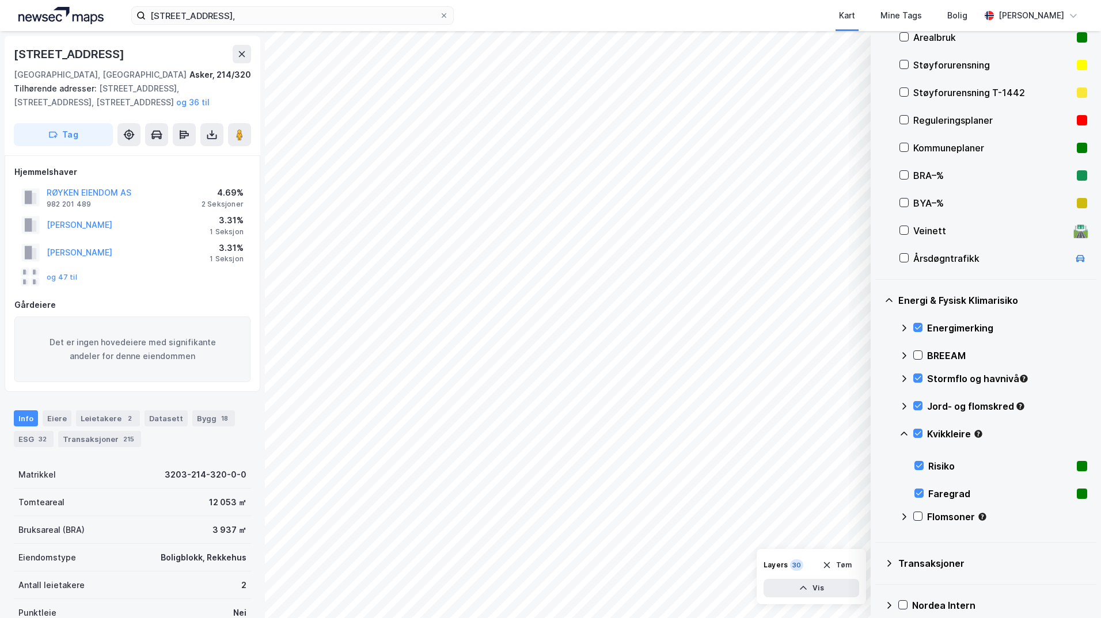
click at [901, 434] on icon at bounding box center [903, 433] width 9 height 9
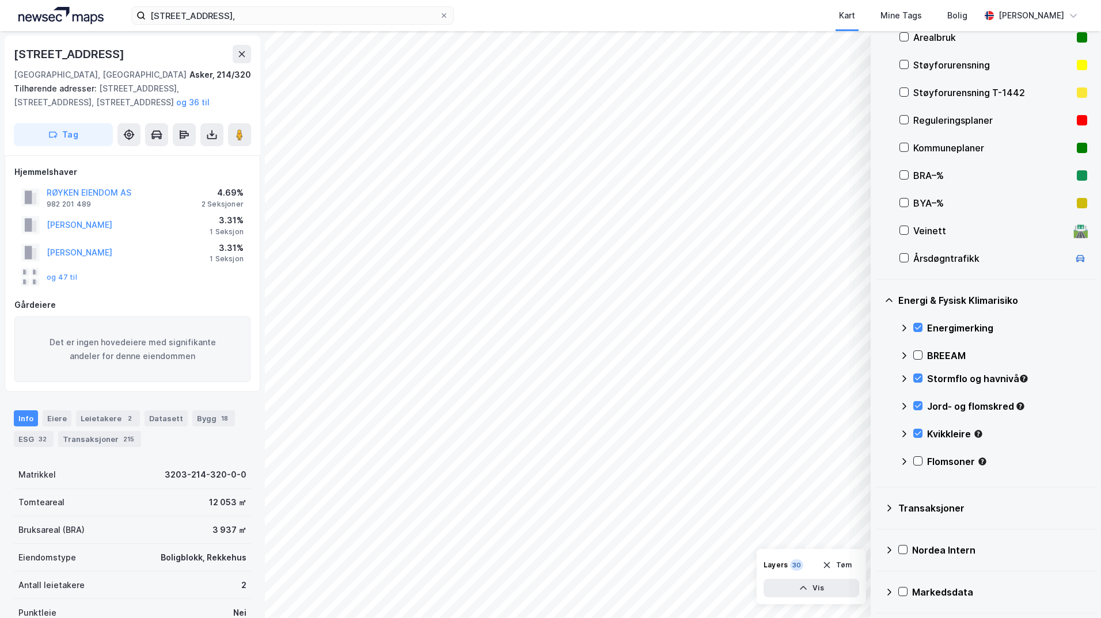
click at [917, 458] on icon at bounding box center [918, 461] width 8 height 8
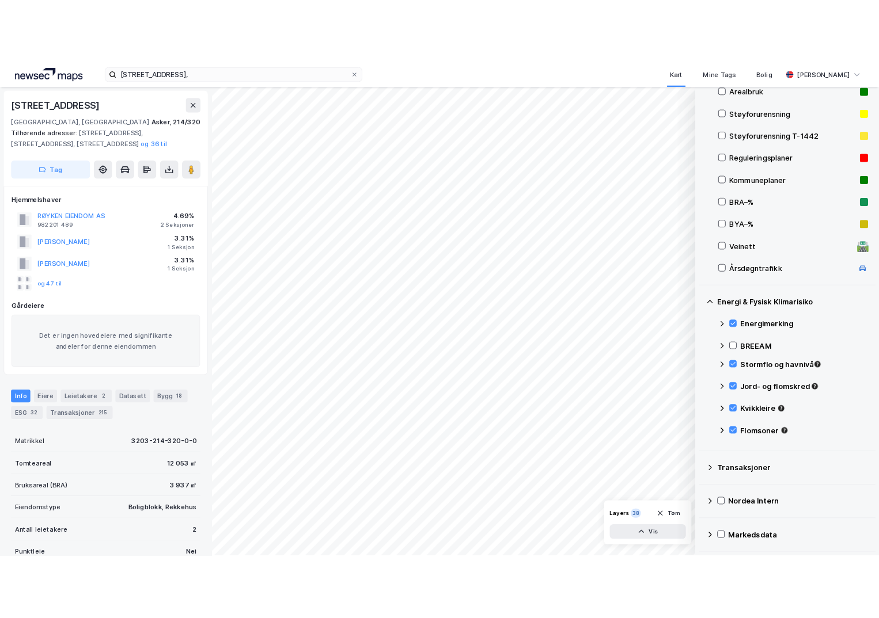
scroll to position [128, 0]
